Goal: Information Seeking & Learning: Learn about a topic

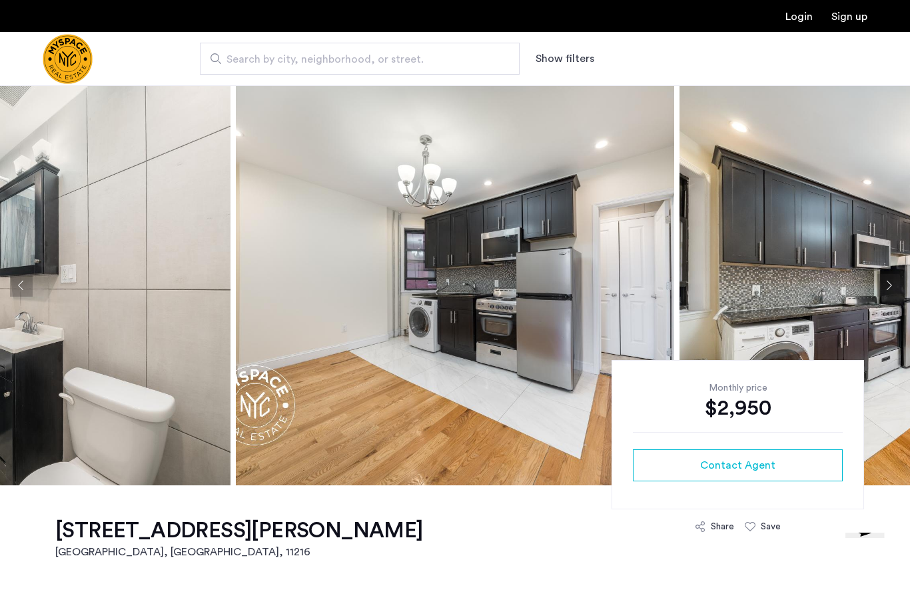
click at [898, 287] on button "Next apartment" at bounding box center [889, 285] width 23 height 23
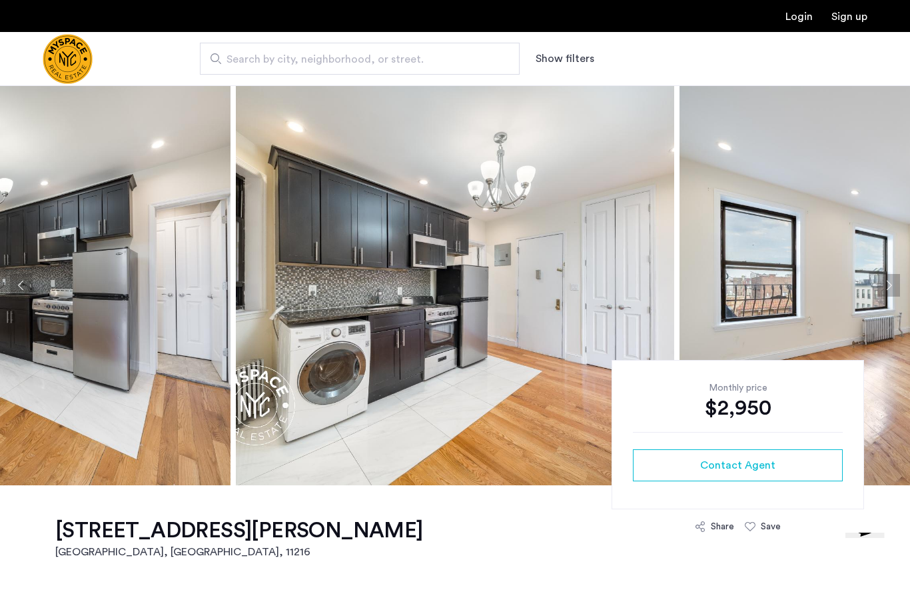
click at [895, 285] on button "Next apartment" at bounding box center [889, 285] width 23 height 23
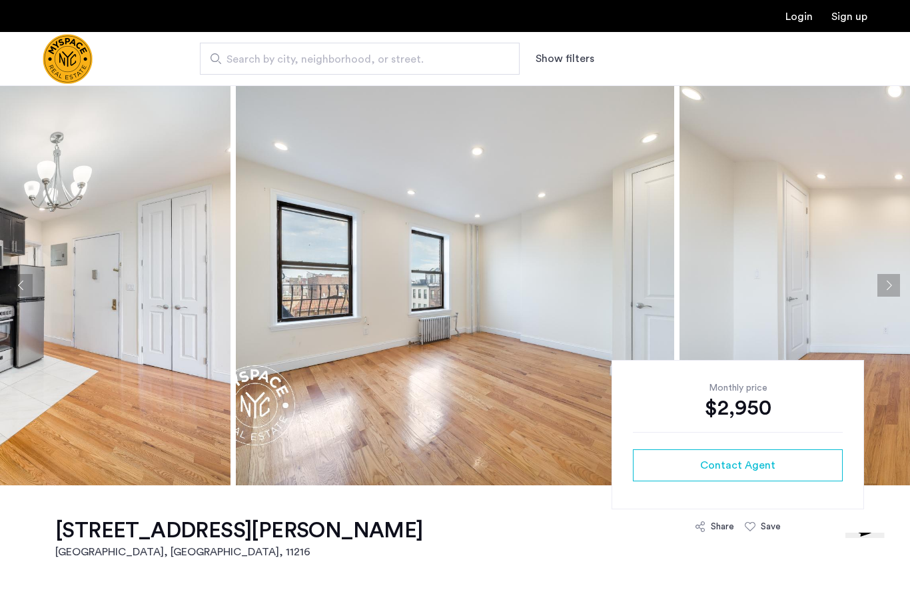
click at [893, 287] on button "Next apartment" at bounding box center [889, 285] width 23 height 23
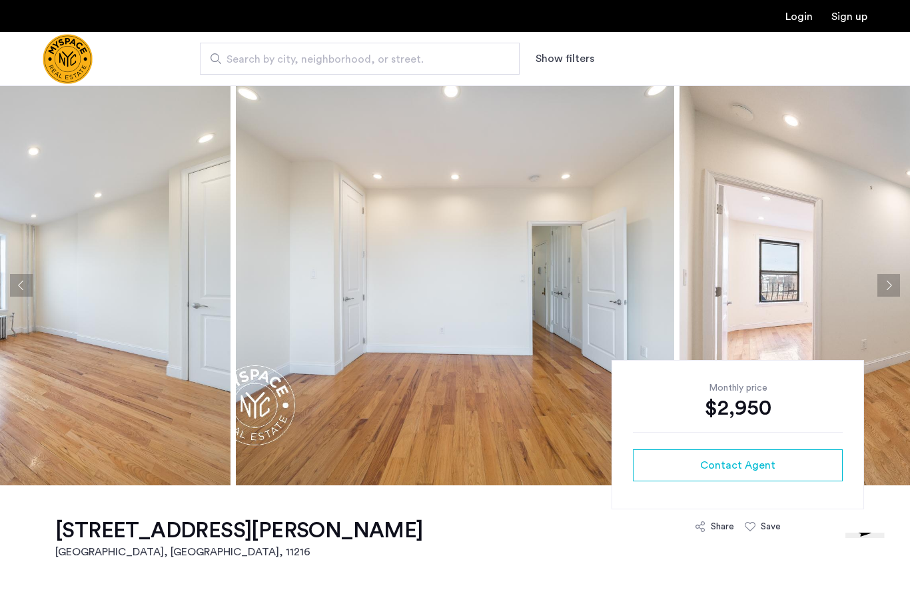
click at [892, 286] on button "Next apartment" at bounding box center [889, 285] width 23 height 23
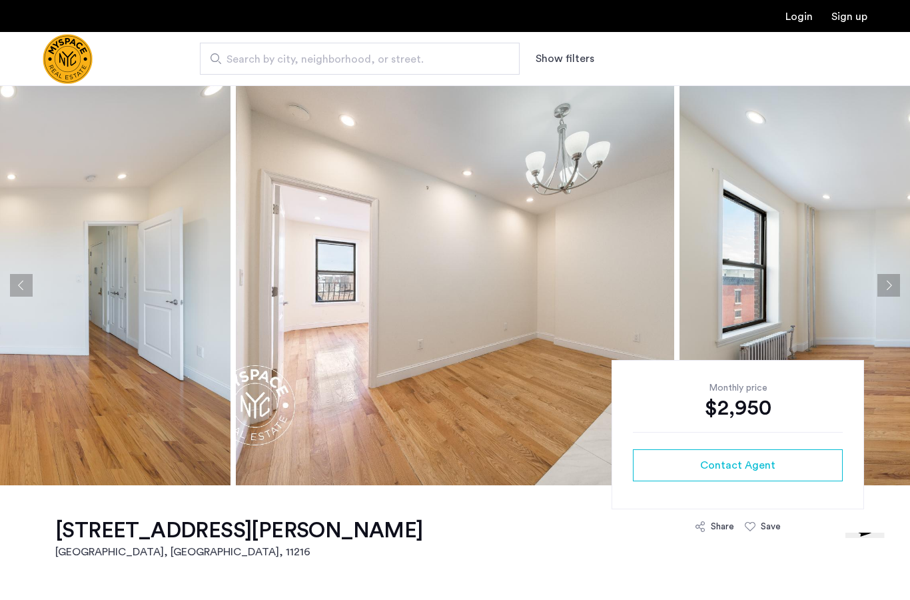
click at [893, 289] on button "Next apartment" at bounding box center [889, 285] width 23 height 23
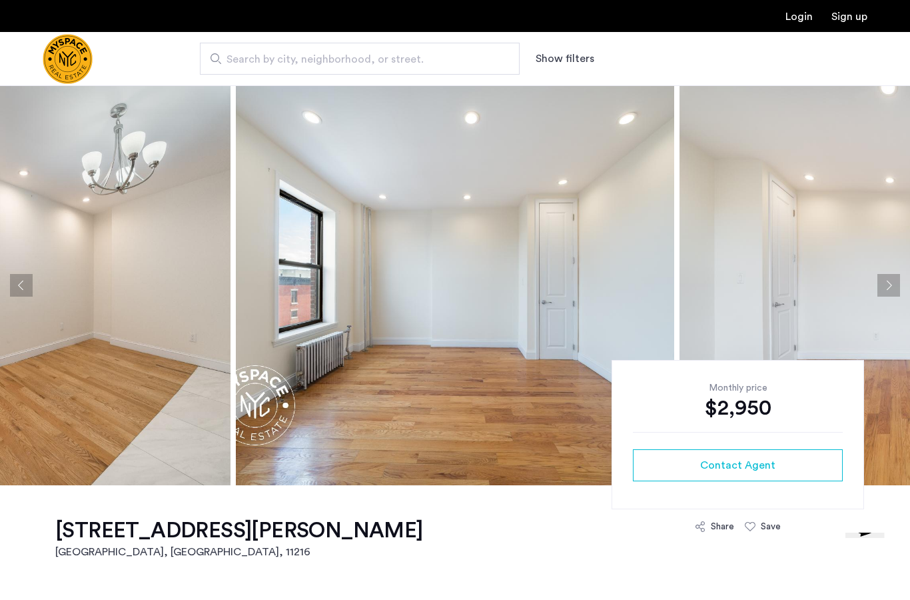
click at [894, 290] on button "Next apartment" at bounding box center [889, 285] width 23 height 23
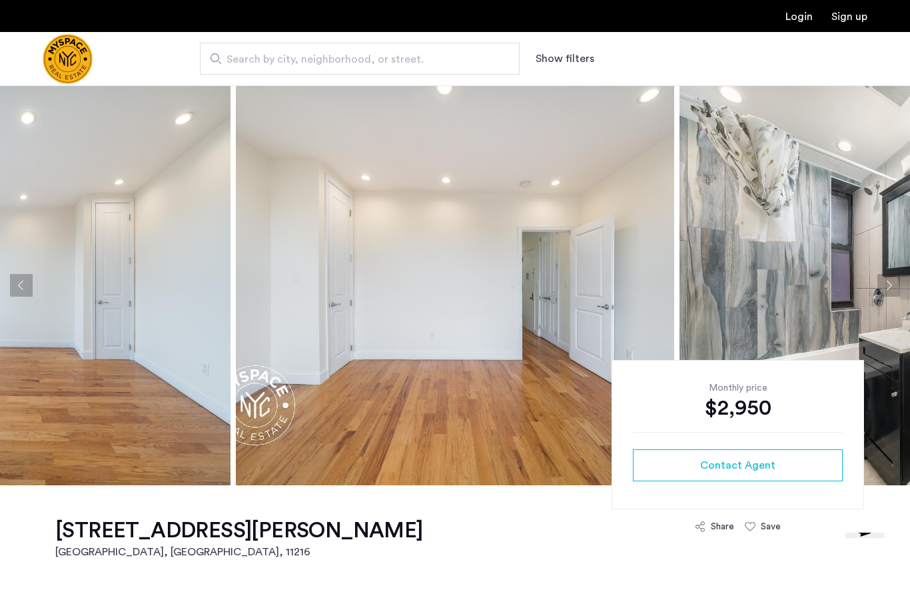
click at [896, 288] on button "Next apartment" at bounding box center [889, 285] width 23 height 23
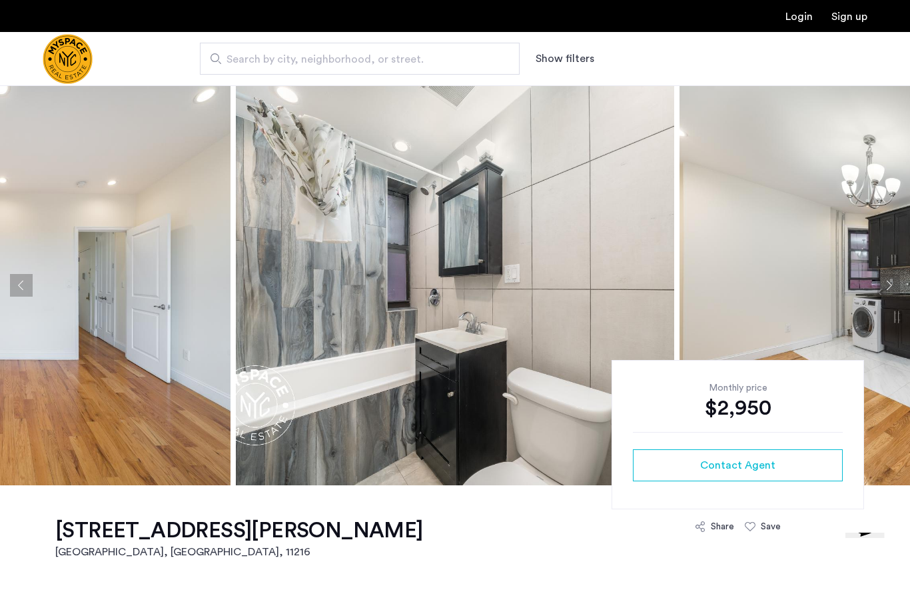
click at [892, 287] on button "Next apartment" at bounding box center [889, 285] width 23 height 23
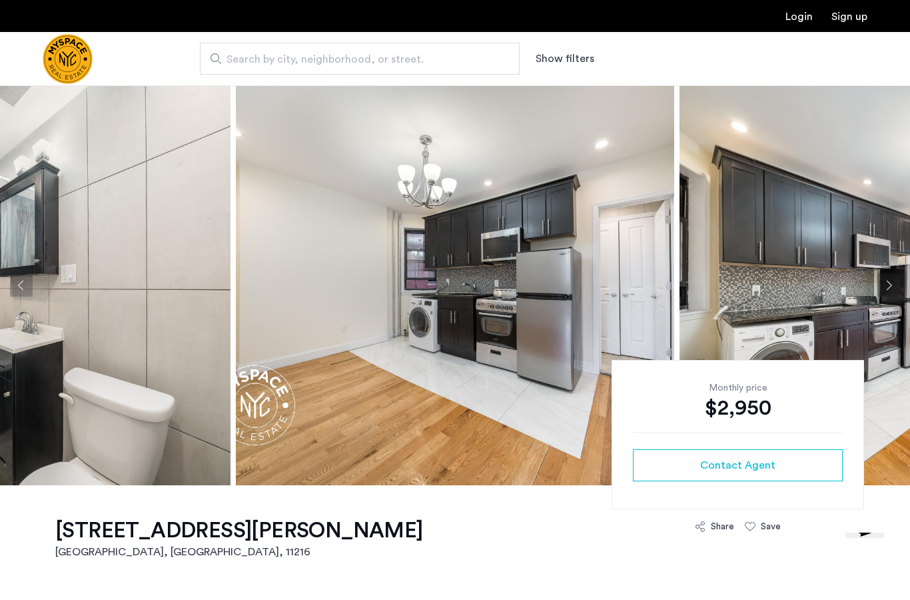
click at [889, 289] on button "Next apartment" at bounding box center [889, 285] width 23 height 23
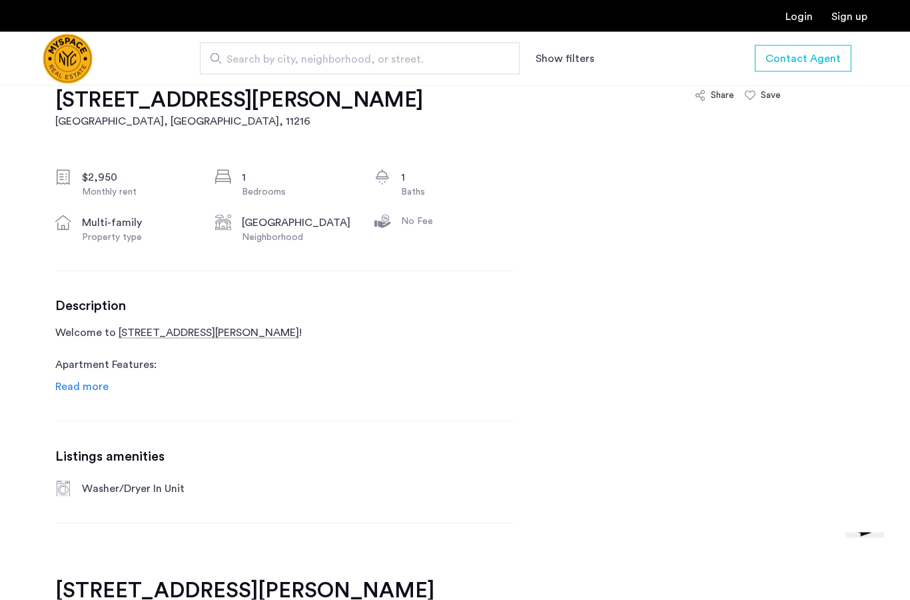
scroll to position [431, 0]
click at [73, 389] on span "Read more" at bounding box center [81, 386] width 53 height 11
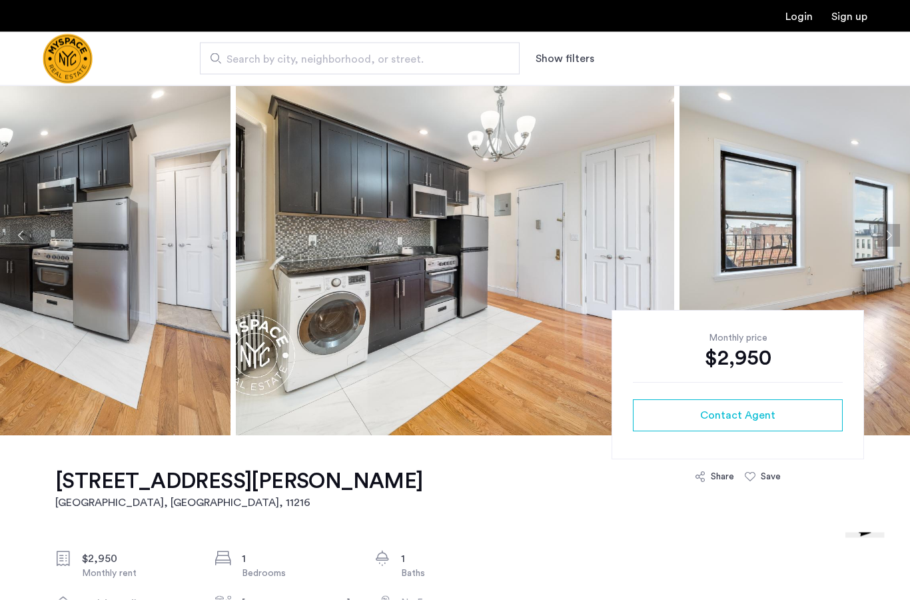
scroll to position [0, 0]
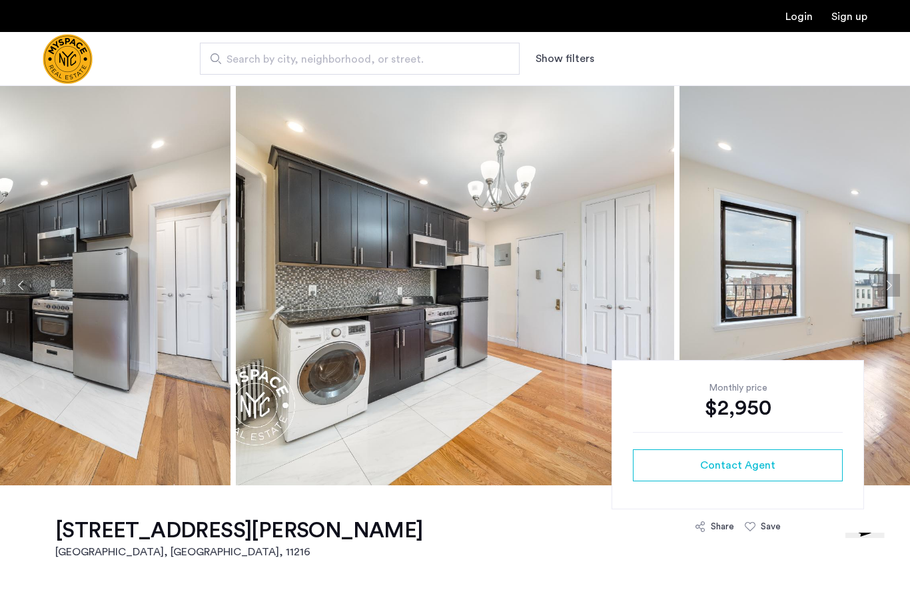
click at [895, 284] on button "Next apartment" at bounding box center [889, 285] width 23 height 23
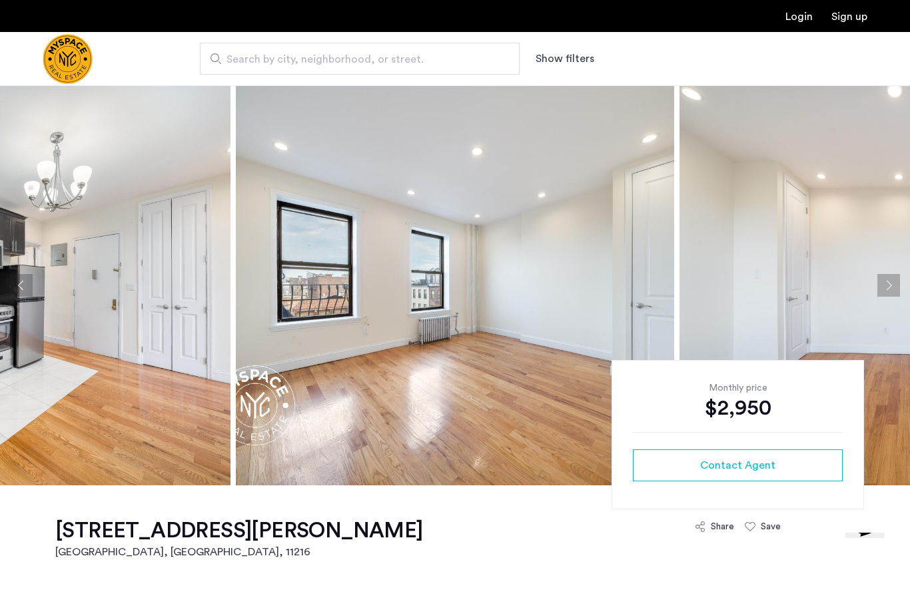
click at [895, 288] on button "Next apartment" at bounding box center [889, 285] width 23 height 23
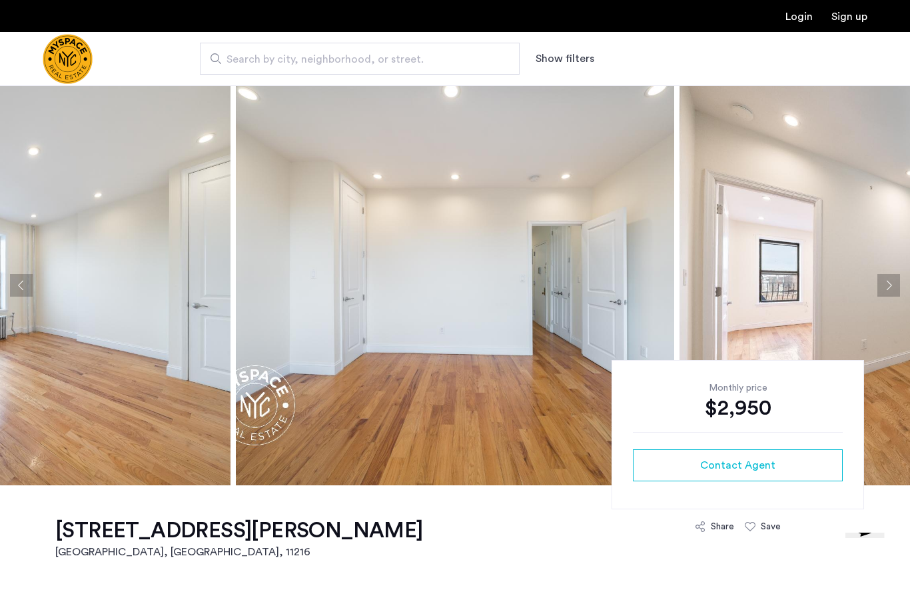
click at [895, 289] on button "Next apartment" at bounding box center [889, 285] width 23 height 23
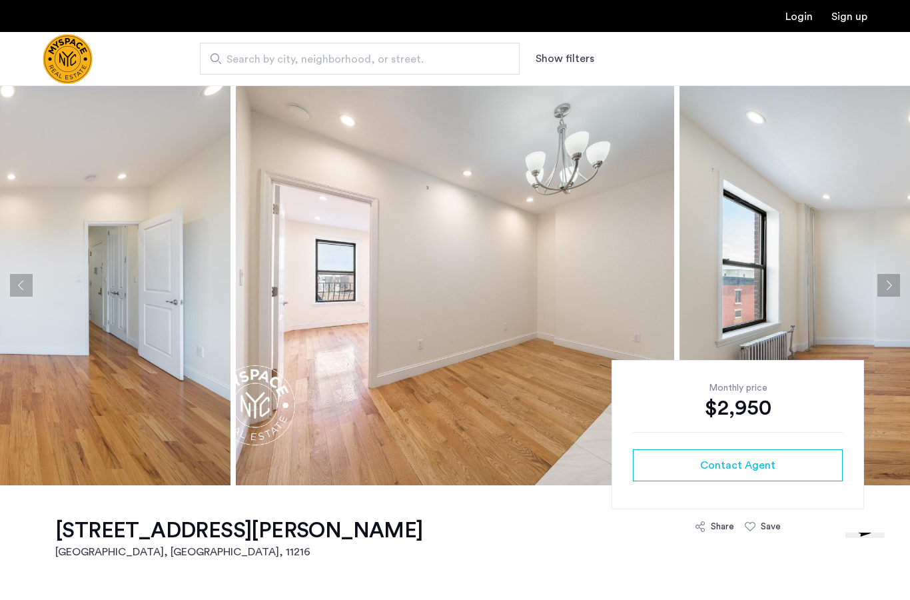
click at [894, 292] on button "Next apartment" at bounding box center [889, 285] width 23 height 23
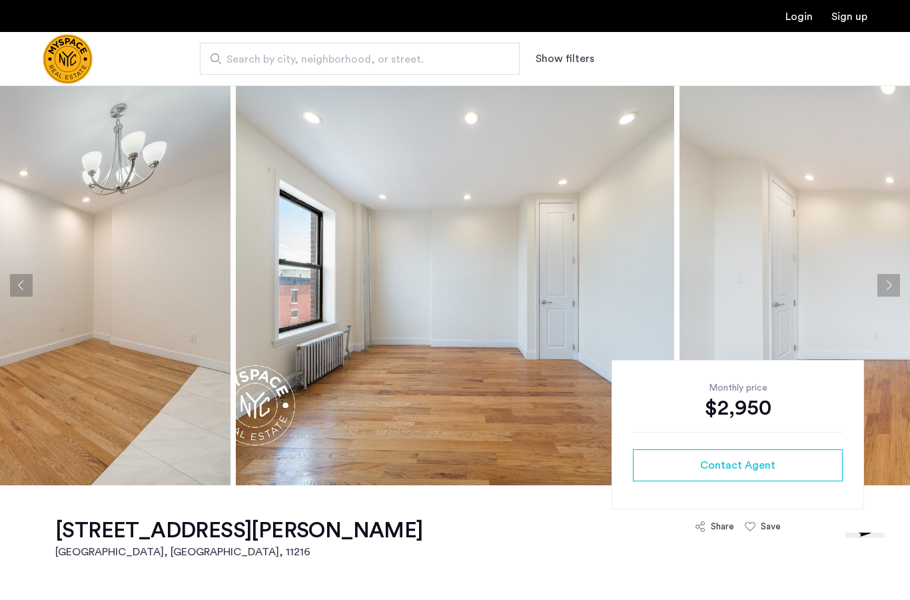
click at [895, 292] on button "Next apartment" at bounding box center [889, 285] width 23 height 23
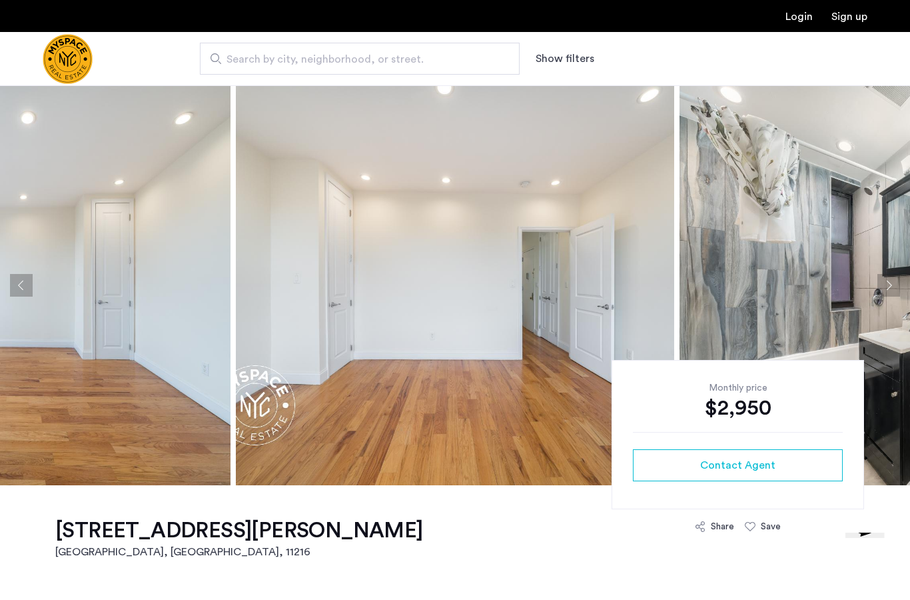
click at [896, 294] on button "Next apartment" at bounding box center [889, 285] width 23 height 23
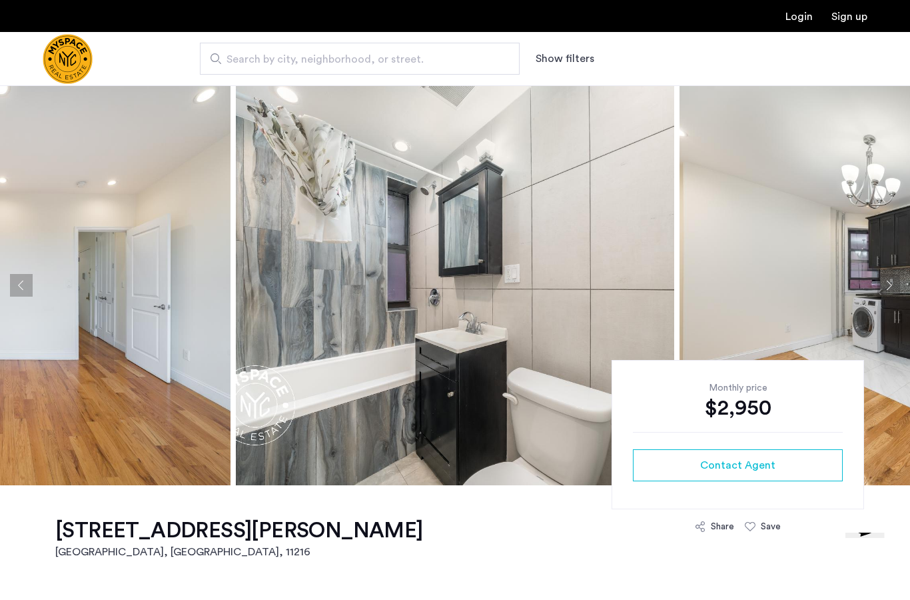
click at [894, 289] on button "Next apartment" at bounding box center [889, 285] width 23 height 23
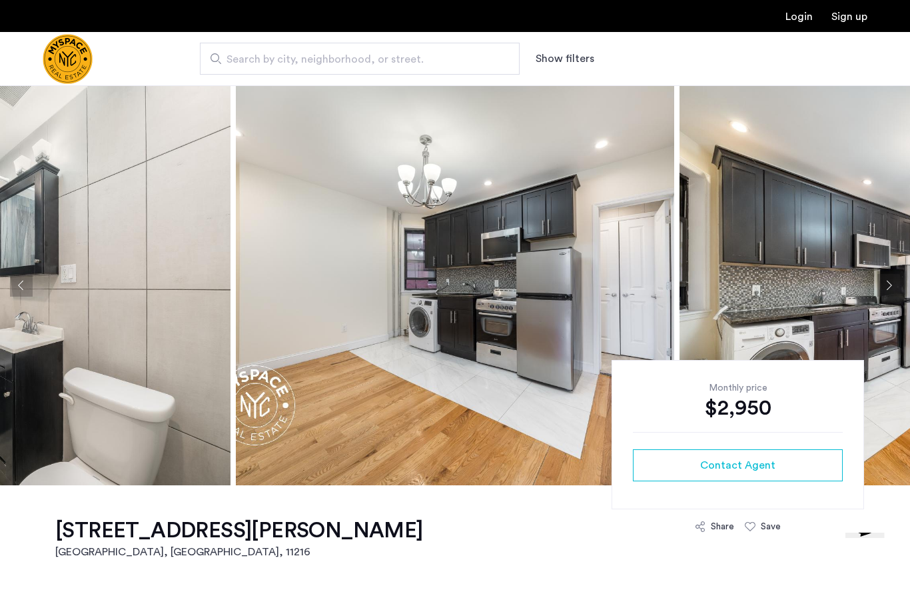
click at [896, 289] on button "Next apartment" at bounding box center [889, 285] width 23 height 23
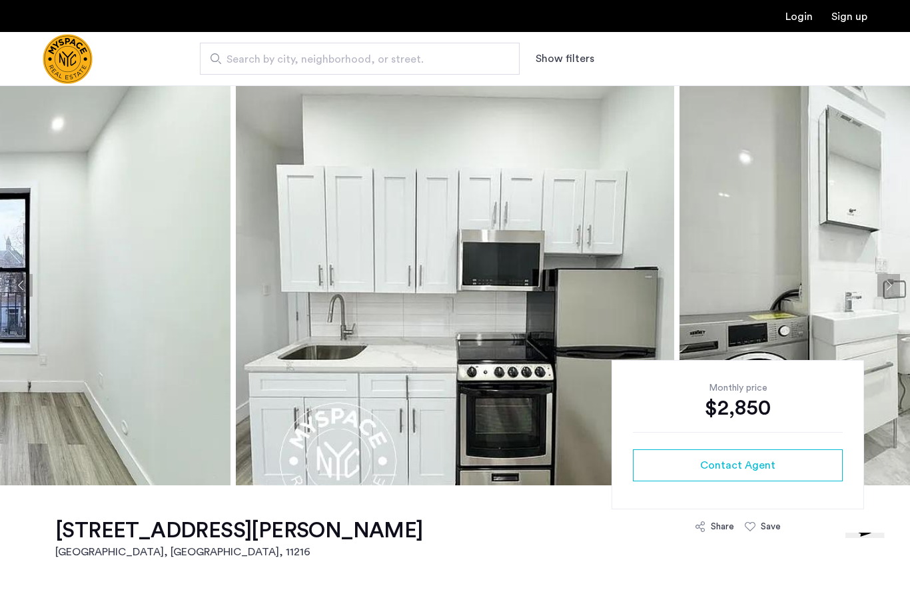
click at [889, 262] on img at bounding box center [899, 285] width 438 height 400
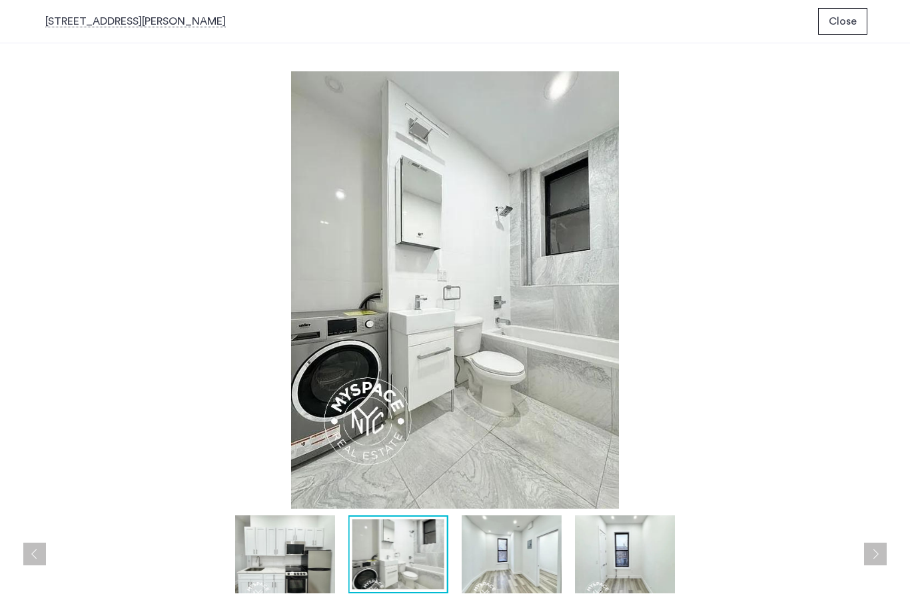
click at [299, 569] on img at bounding box center [285, 554] width 100 height 78
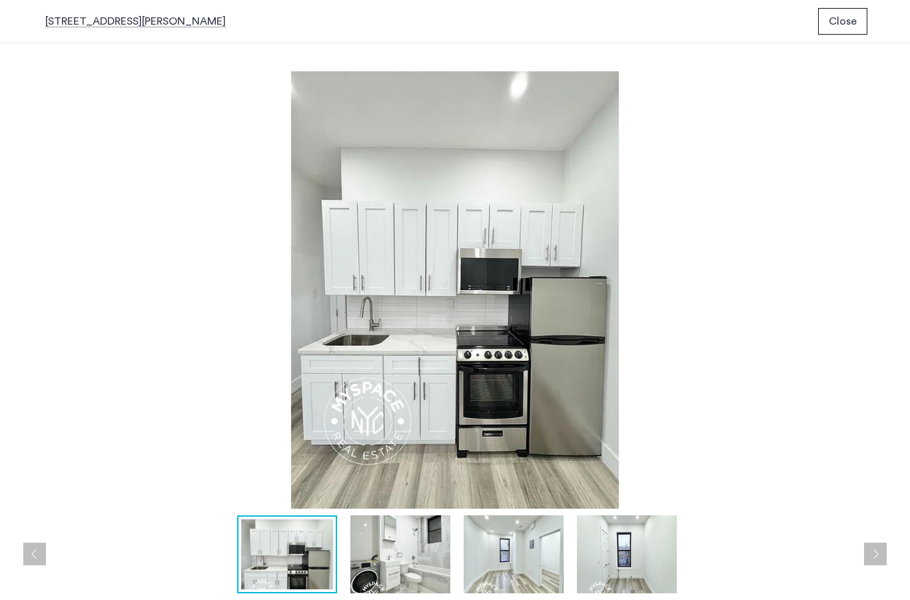
click at [387, 569] on img at bounding box center [401, 554] width 100 height 78
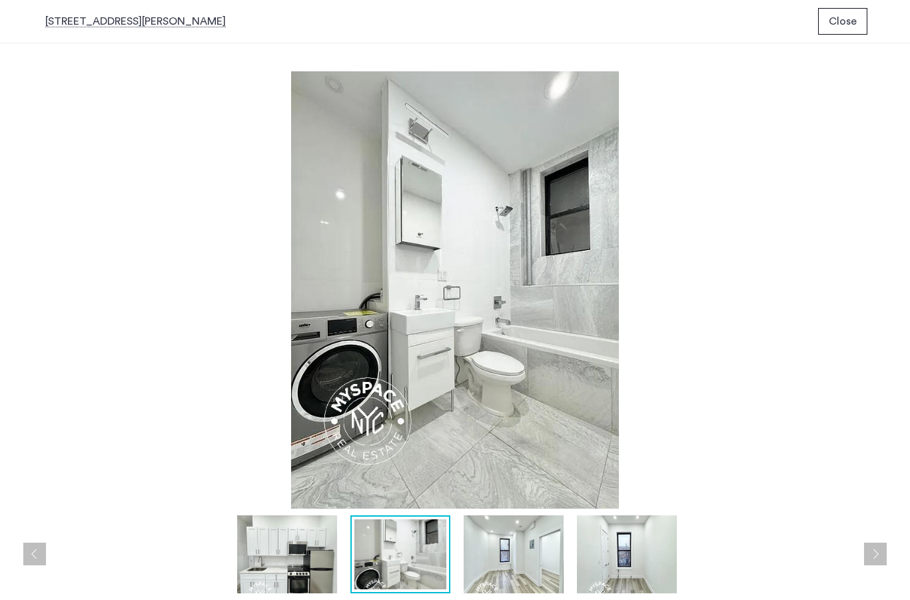
click at [497, 556] on img at bounding box center [514, 554] width 100 height 78
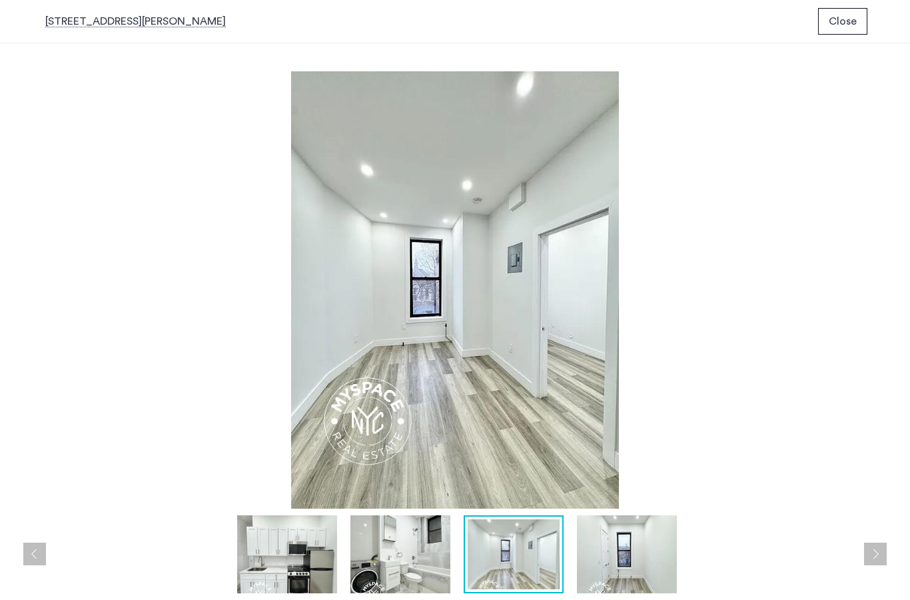
click at [617, 564] on img at bounding box center [627, 554] width 100 height 78
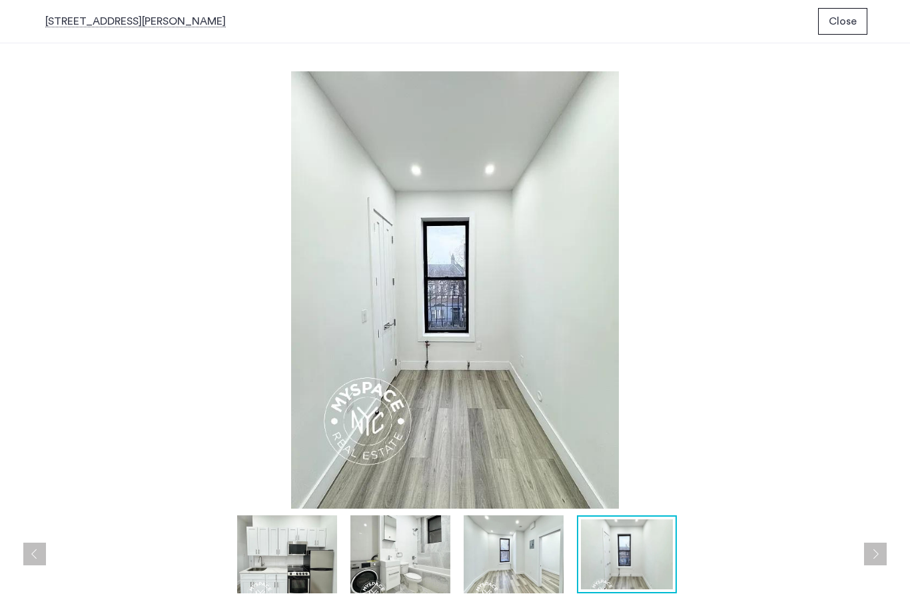
click at [514, 550] on img at bounding box center [514, 554] width 100 height 78
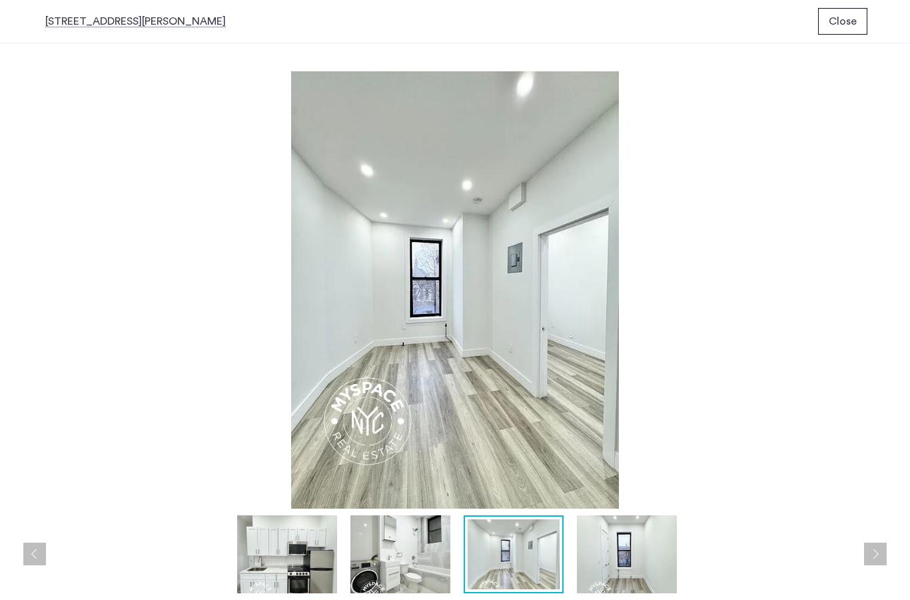
click at [623, 571] on img at bounding box center [627, 554] width 100 height 78
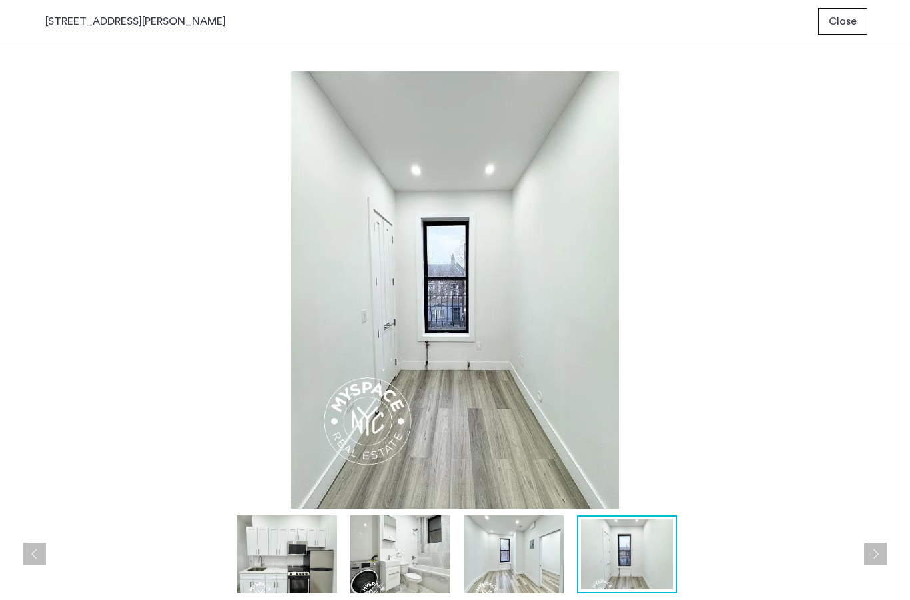
click at [522, 562] on img at bounding box center [514, 554] width 100 height 78
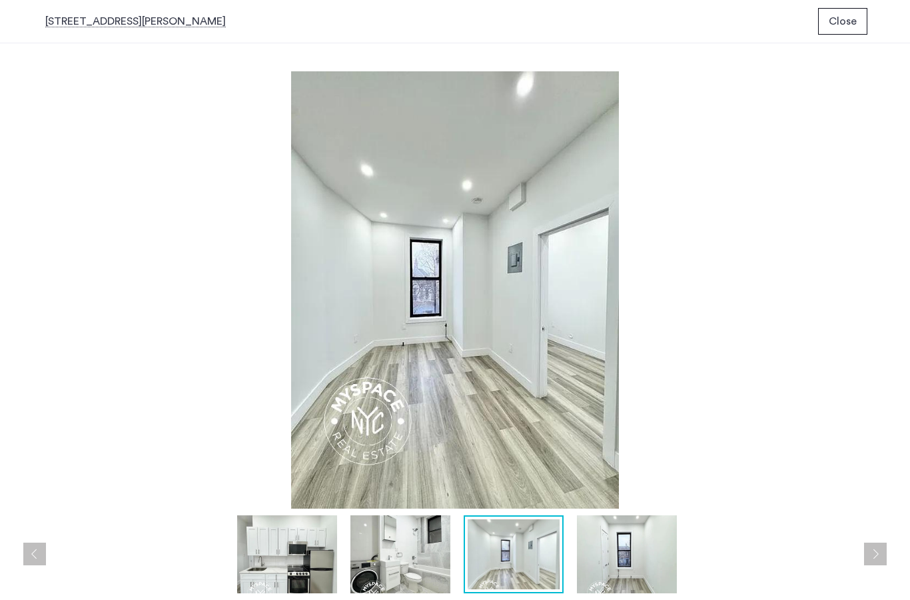
click at [413, 556] on img at bounding box center [401, 554] width 100 height 78
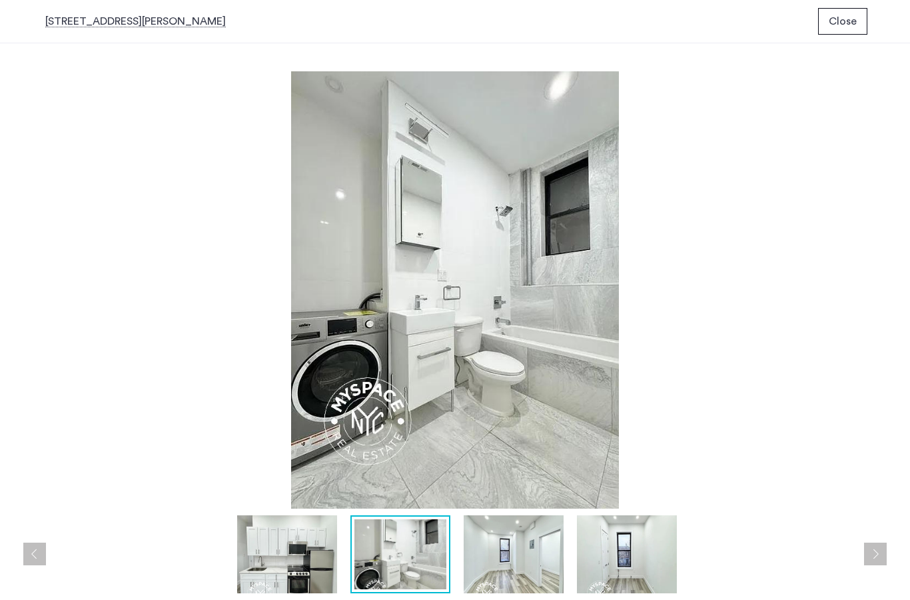
click at [297, 558] on img at bounding box center [287, 554] width 100 height 78
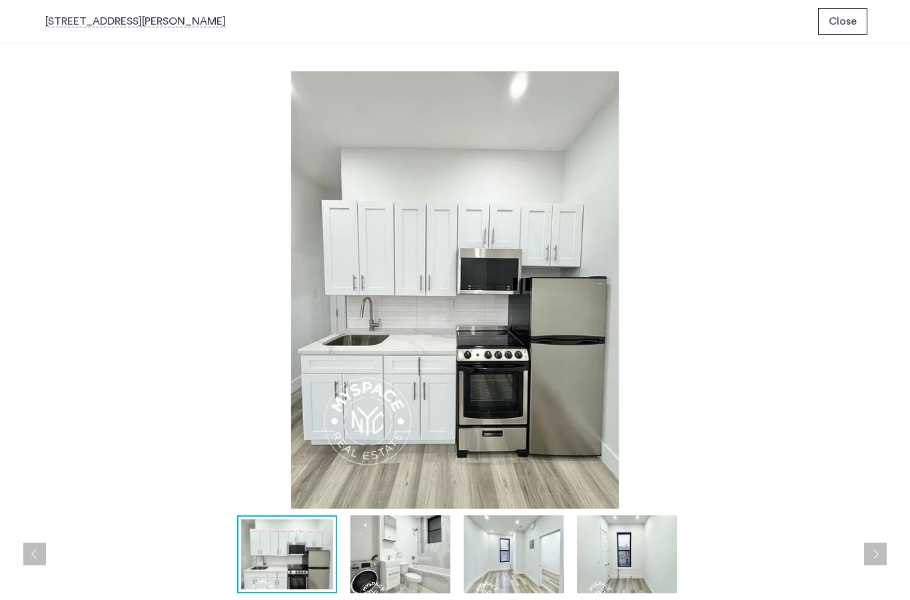
click at [847, 25] on span "Close" at bounding box center [843, 21] width 28 height 16
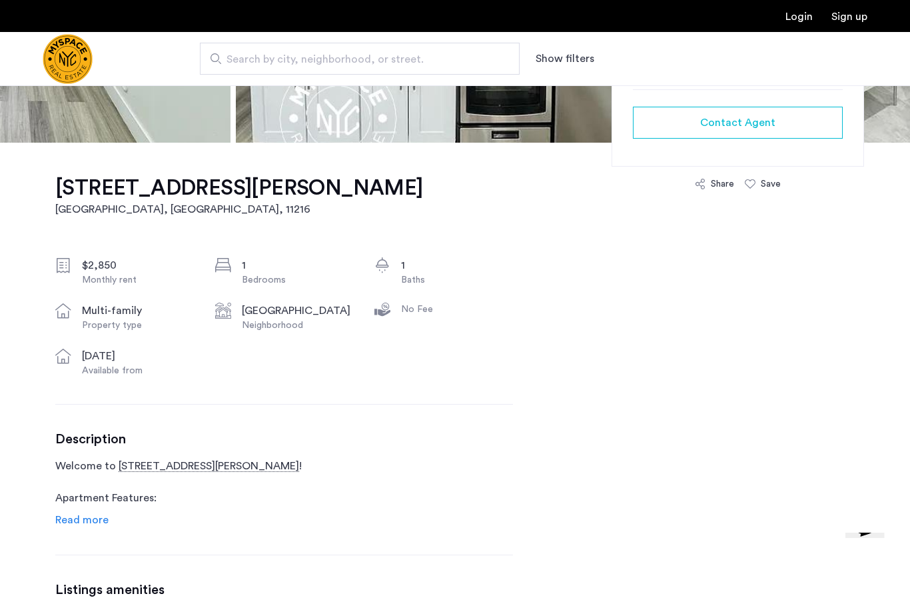
click at [73, 528] on link "Read more" at bounding box center [81, 520] width 53 height 16
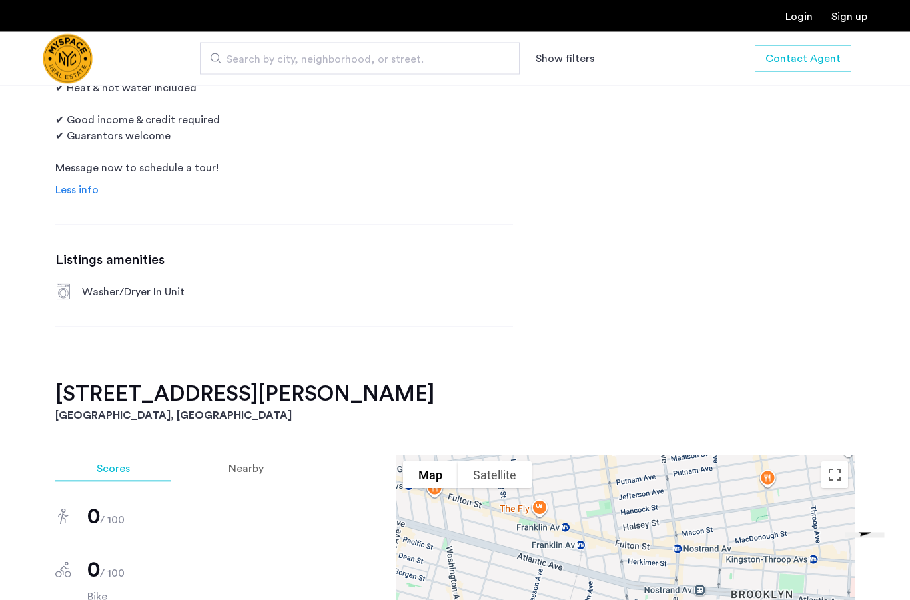
scroll to position [823, 0]
